Goal: Register for event/course

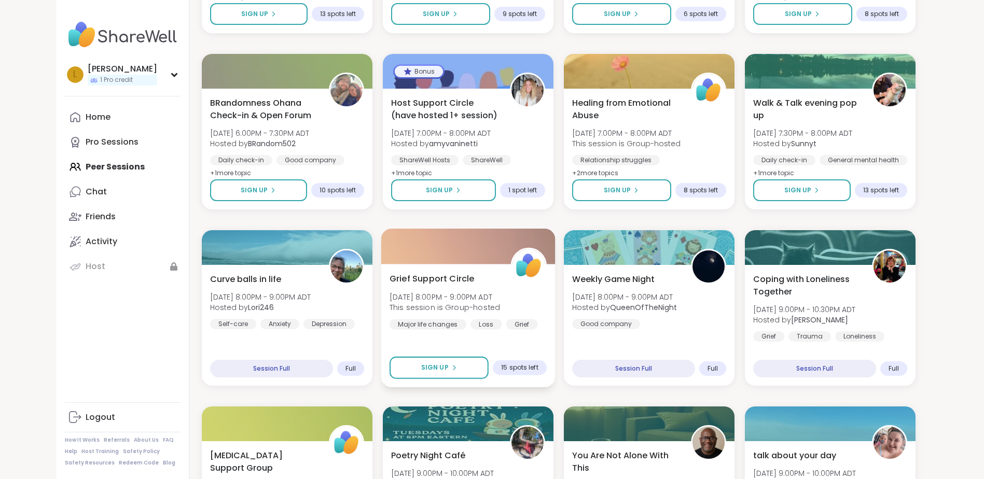
scroll to position [1330, 0]
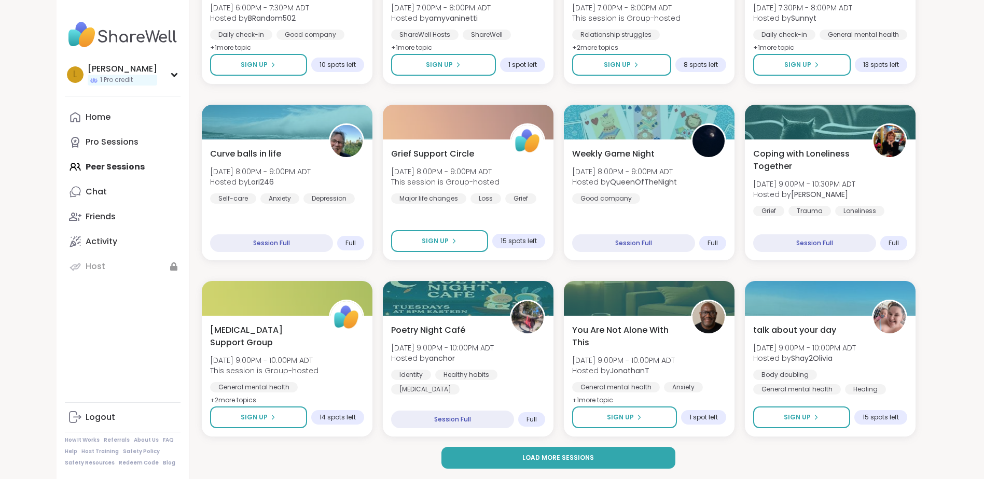
drag, startPoint x: 541, startPoint y: 464, endPoint x: 541, endPoint y: 470, distance: 5.7
click at [532, 457] on span "Load more sessions" at bounding box center [558, 457] width 72 height 9
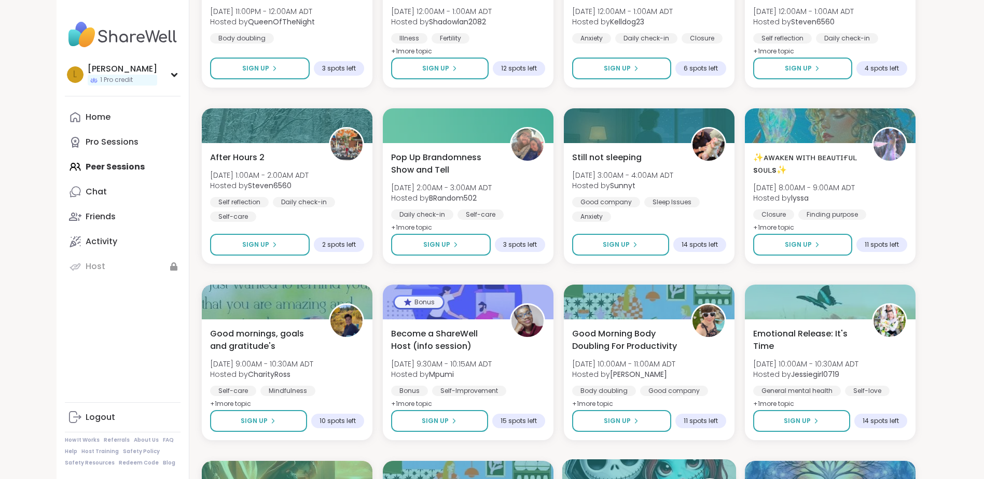
scroll to position [2056, 0]
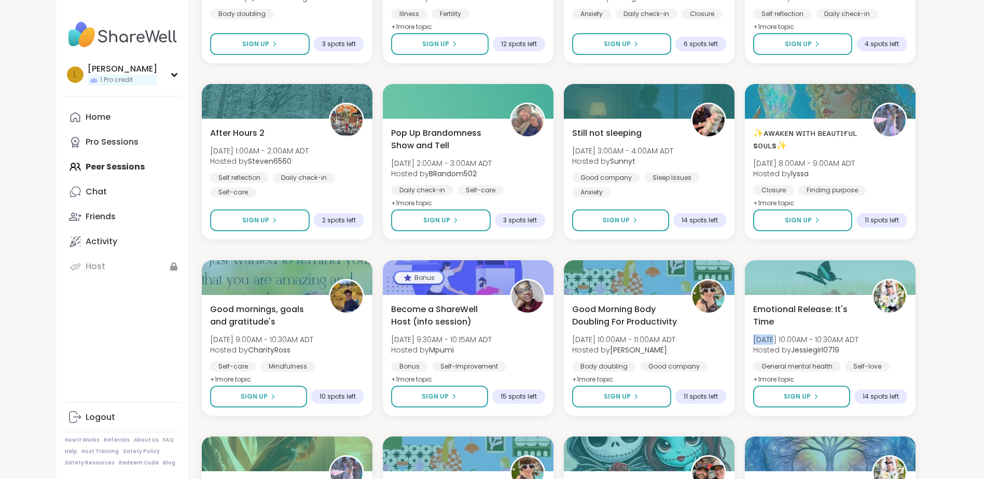
drag, startPoint x: 771, startPoint y: 336, endPoint x: 740, endPoint y: 332, distance: 30.8
drag, startPoint x: 740, startPoint y: 332, endPoint x: 780, endPoint y: 308, distance: 46.8
click at [780, 308] on span "Emotional Release: It's Time" at bounding box center [805, 314] width 109 height 25
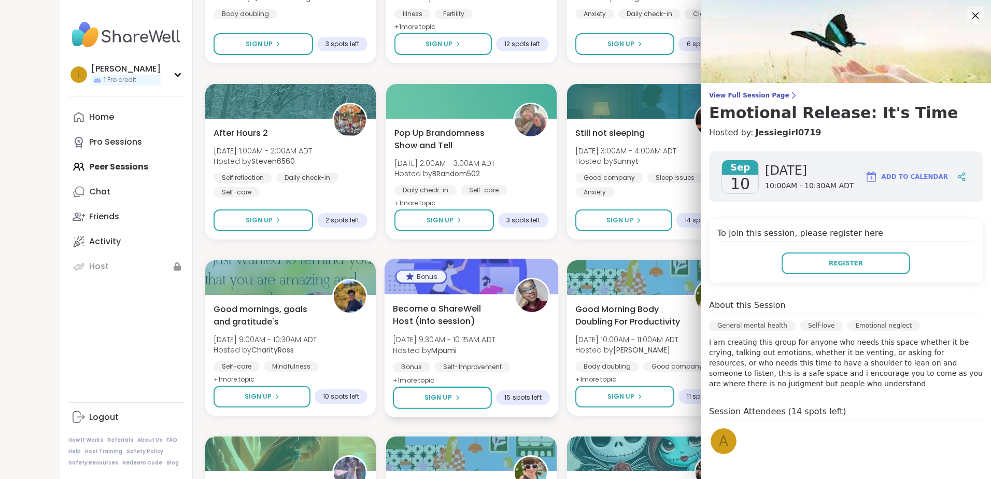
click at [435, 305] on span "Become a ShareWell Host (info session)" at bounding box center [447, 314] width 109 height 25
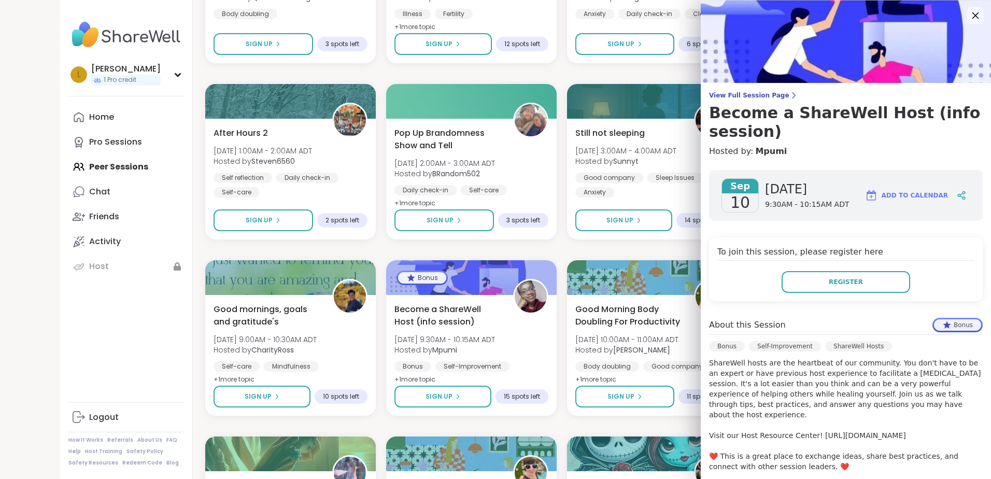
click at [969, 15] on icon at bounding box center [975, 15] width 13 height 13
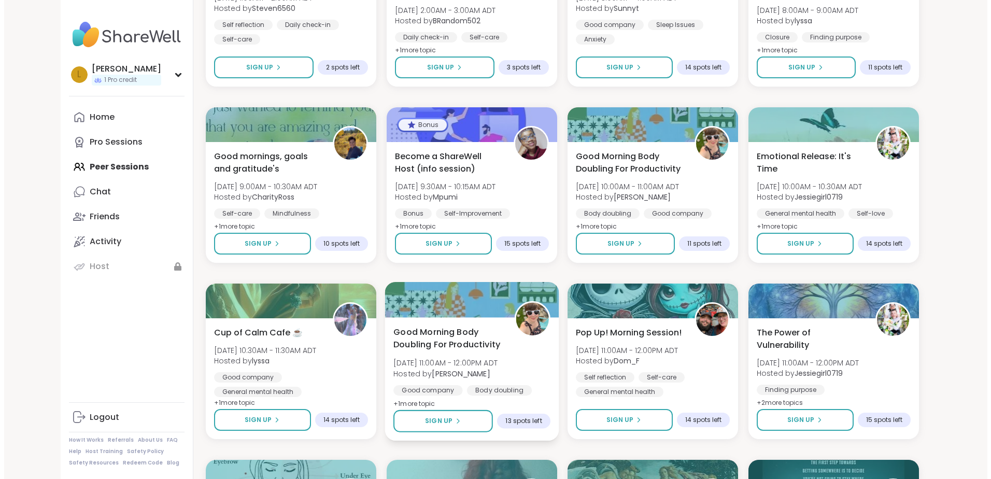
scroll to position [2211, 0]
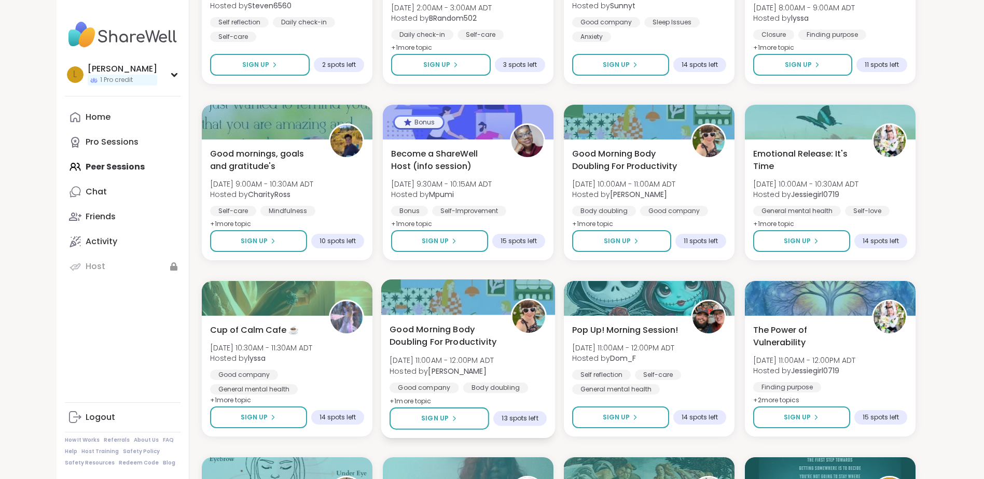
click at [443, 338] on span "Good Morning Body Doubling For Productivity" at bounding box center [443, 335] width 109 height 25
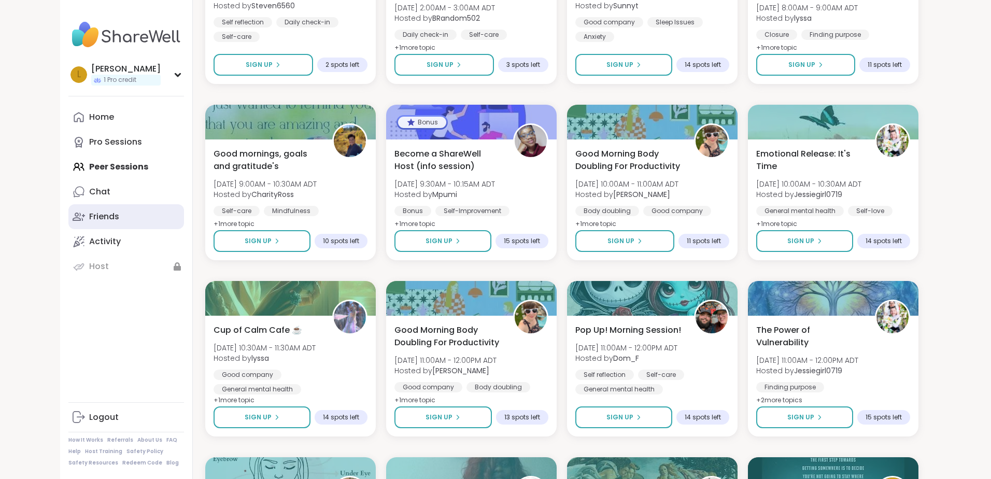
click at [90, 209] on link "Friends" at bounding box center [126, 216] width 116 height 25
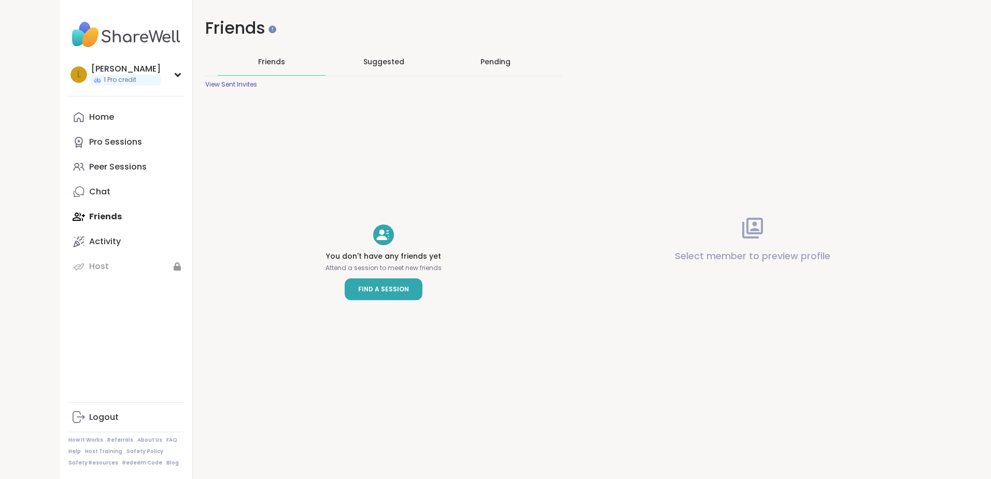
click at [371, 281] on link "Find a Session" at bounding box center [384, 289] width 78 height 22
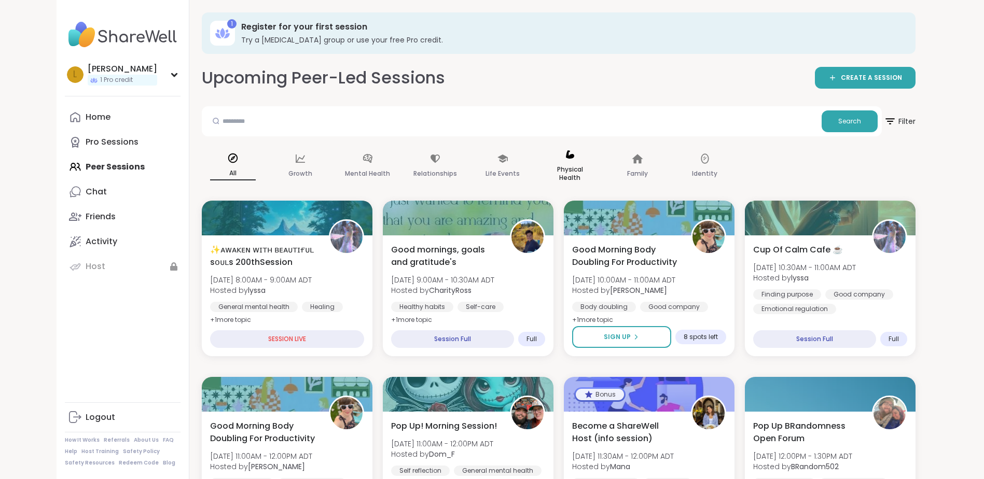
click at [563, 158] on div "Physical Health" at bounding box center [570, 167] width 62 height 52
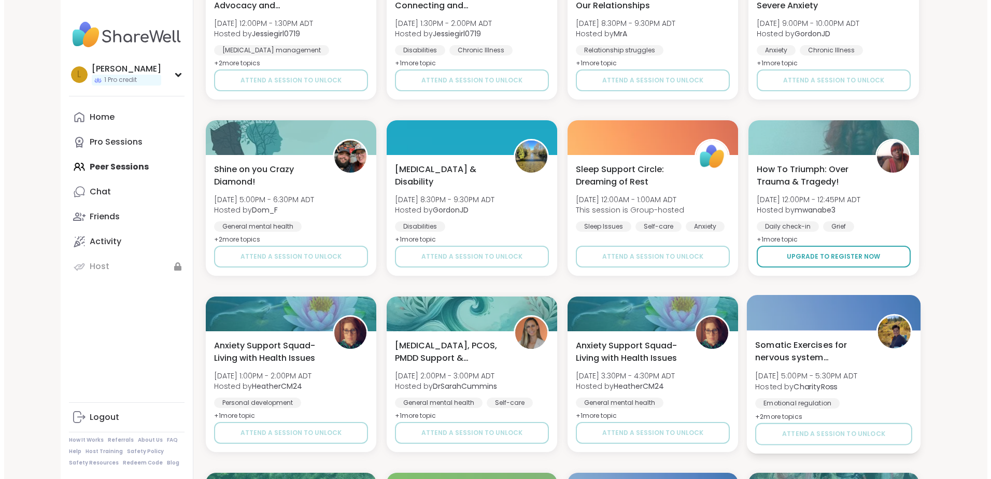
scroll to position [985, 0]
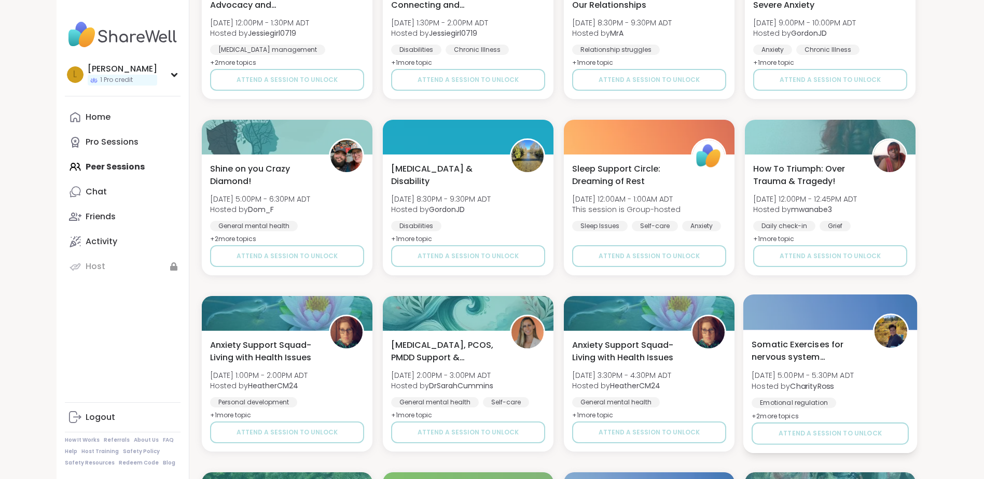
click at [783, 346] on span "Somatic Exercises for nervous system regulation" at bounding box center [805, 350] width 109 height 25
